Goal: Find specific page/section: Find specific page/section

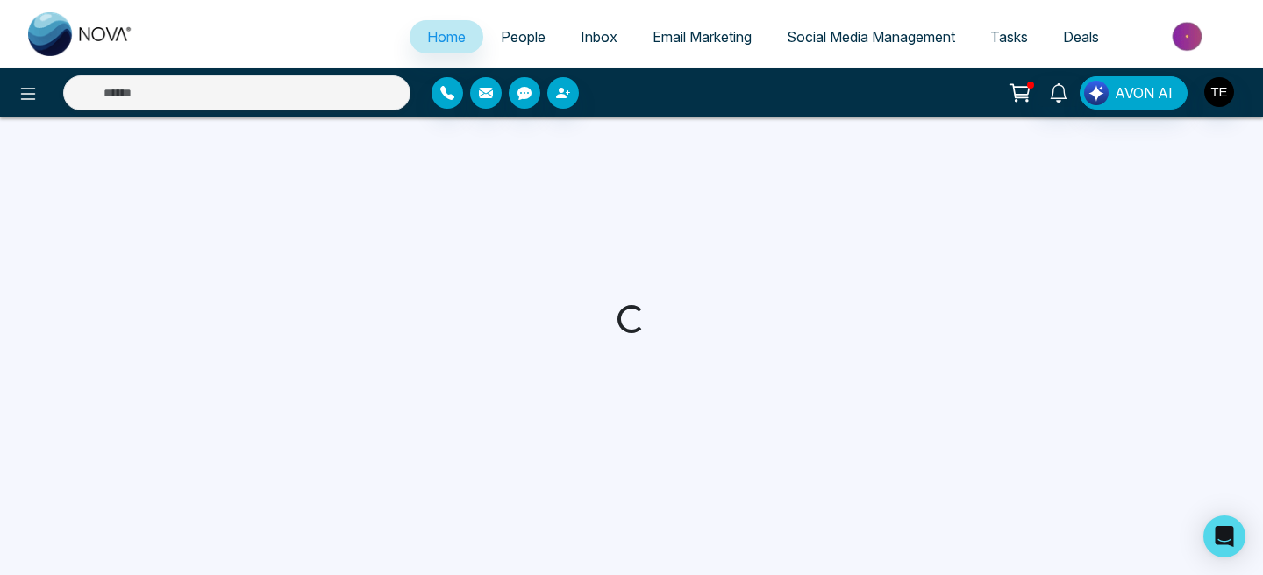
select select "*"
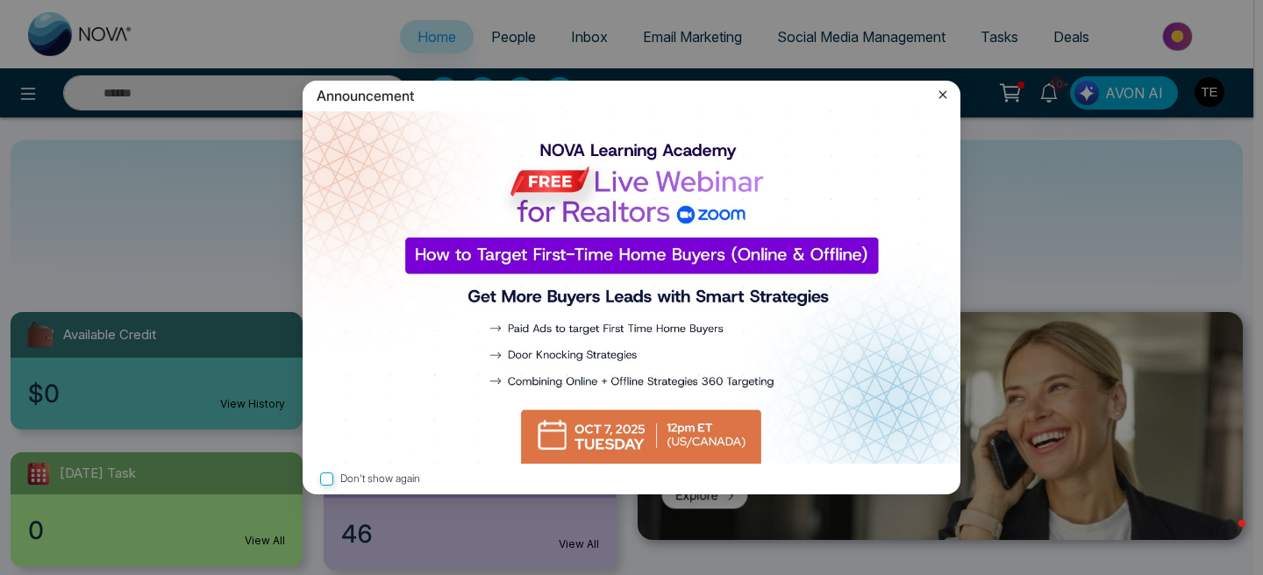
click at [703, 442] on img at bounding box center [632, 287] width 658 height 353
click at [644, 439] on img at bounding box center [632, 287] width 658 height 353
click at [943, 99] on icon at bounding box center [943, 95] width 18 height 18
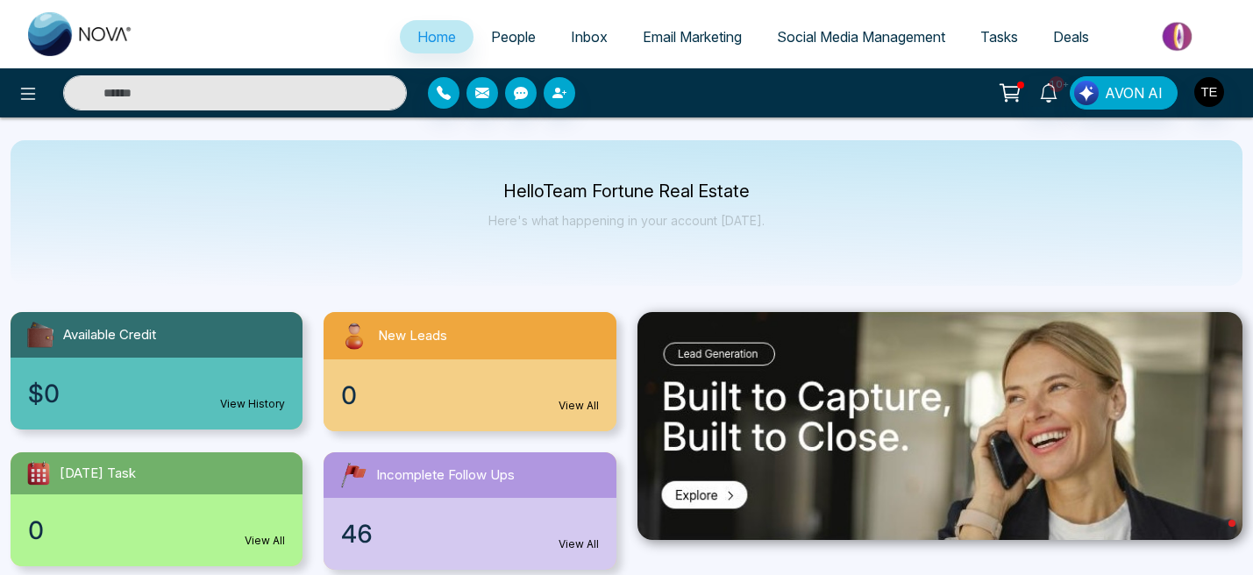
click at [710, 34] on span "Email Marketing" at bounding box center [692, 37] width 99 height 18
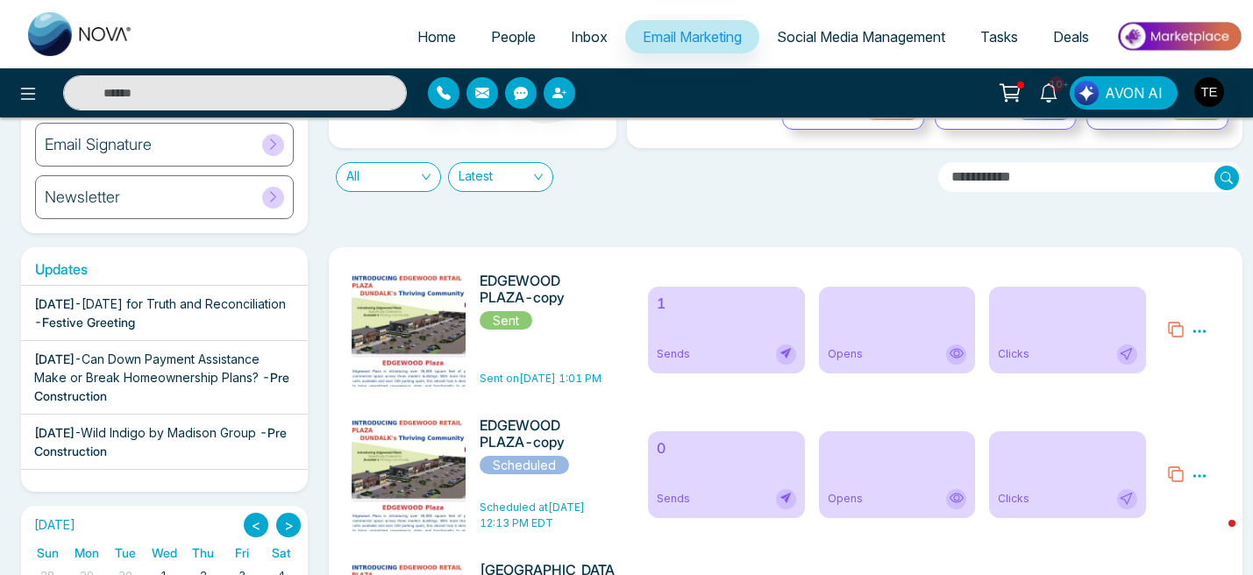
scroll to position [122, 0]
